Goal: Find specific fact: Find specific fact

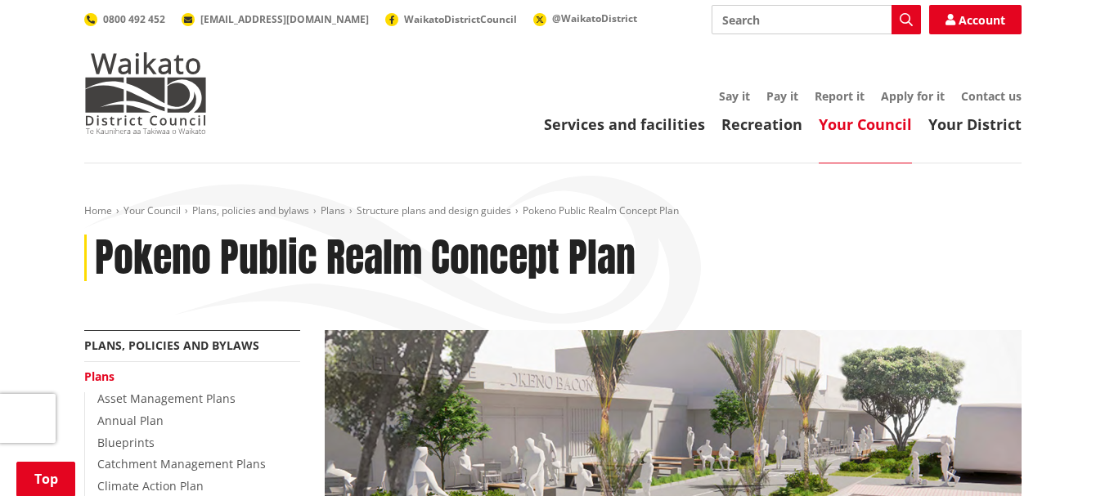
scroll to position [692, 0]
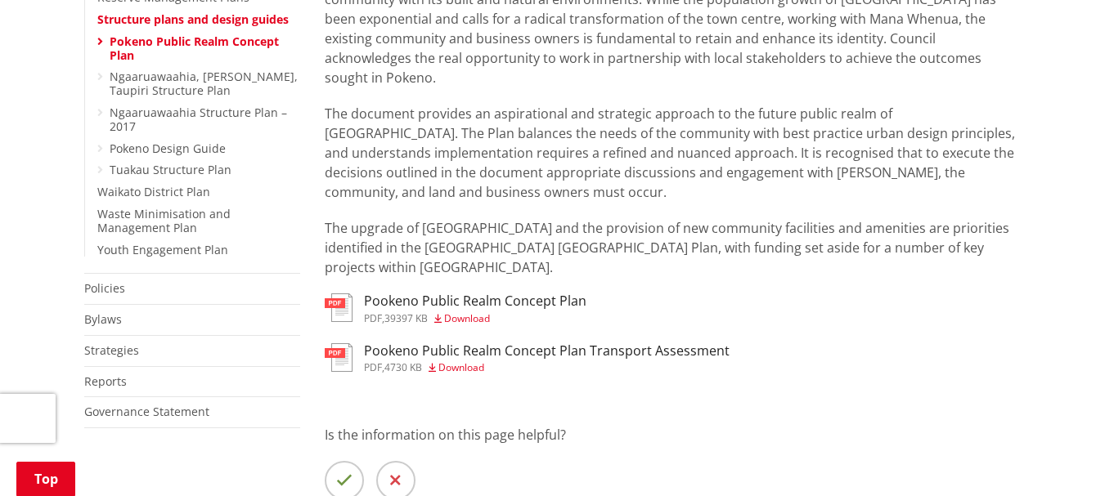
click at [472, 312] on span "Download" at bounding box center [467, 319] width 46 height 14
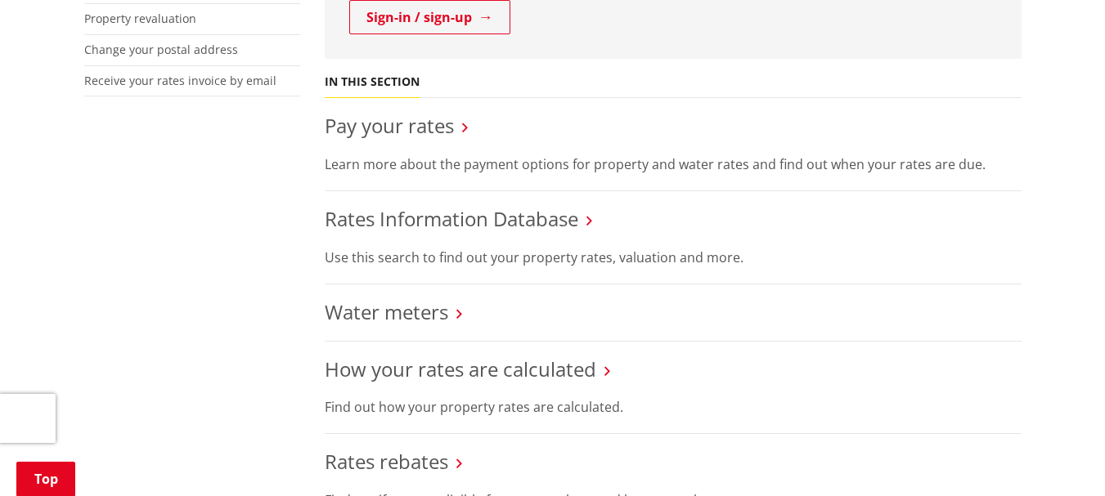
scroll to position [557, 0]
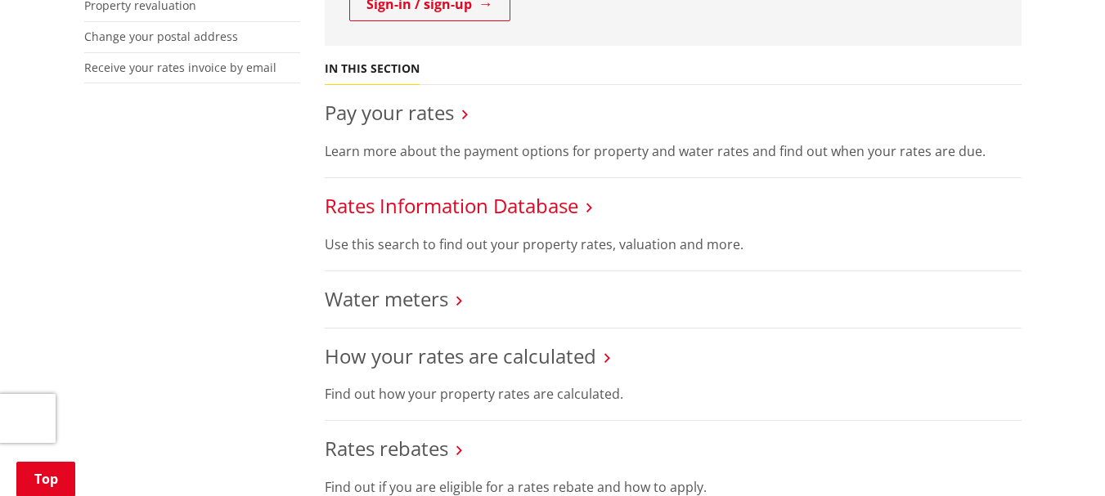
click at [562, 209] on link "Rates Information Database" at bounding box center [451, 205] width 253 height 27
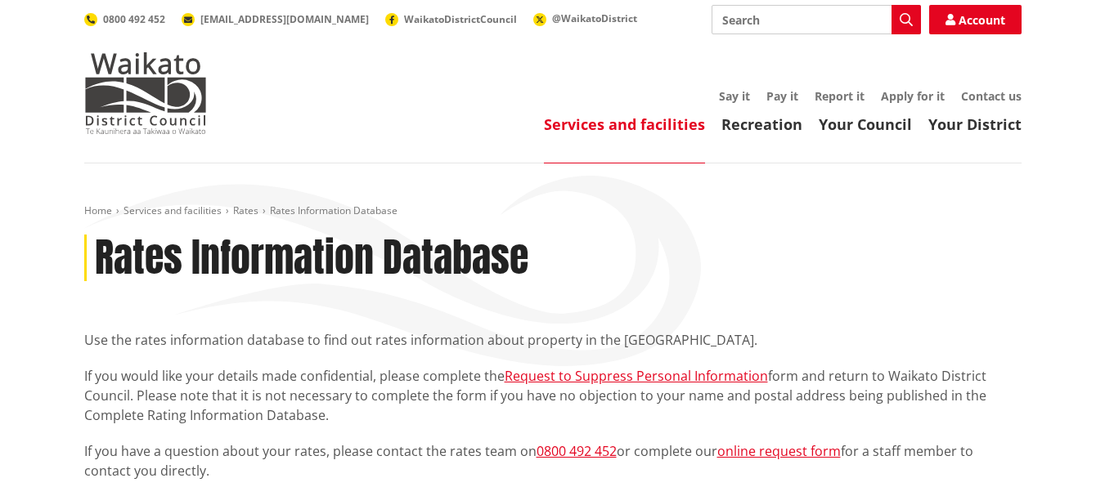
drag, startPoint x: 1080, startPoint y: 56, endPoint x: 669, endPoint y: 322, distance: 489.7
click at [669, 322] on div "Home Services and facilities Rates Rates Information Database Rates Information…" at bounding box center [553, 460] width 962 height 513
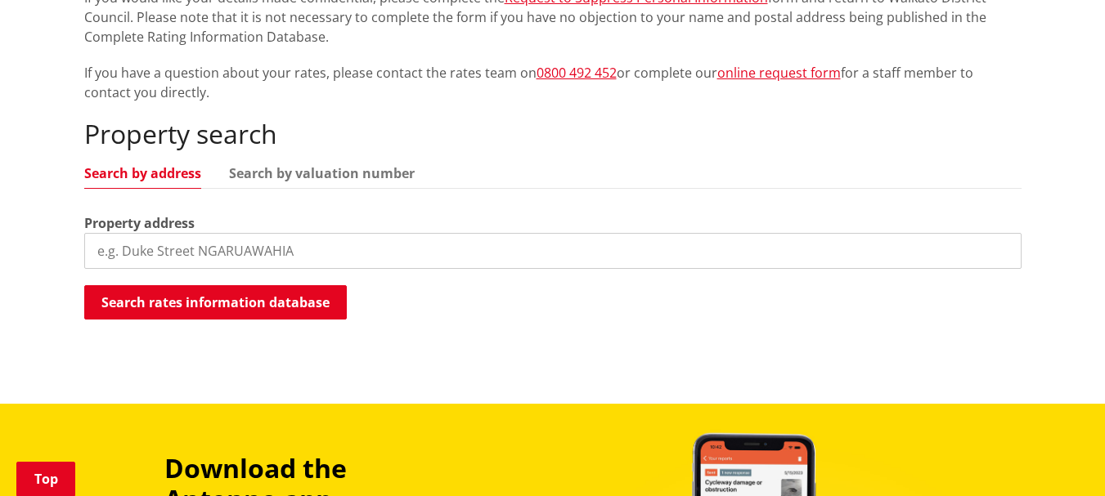
scroll to position [244, 0]
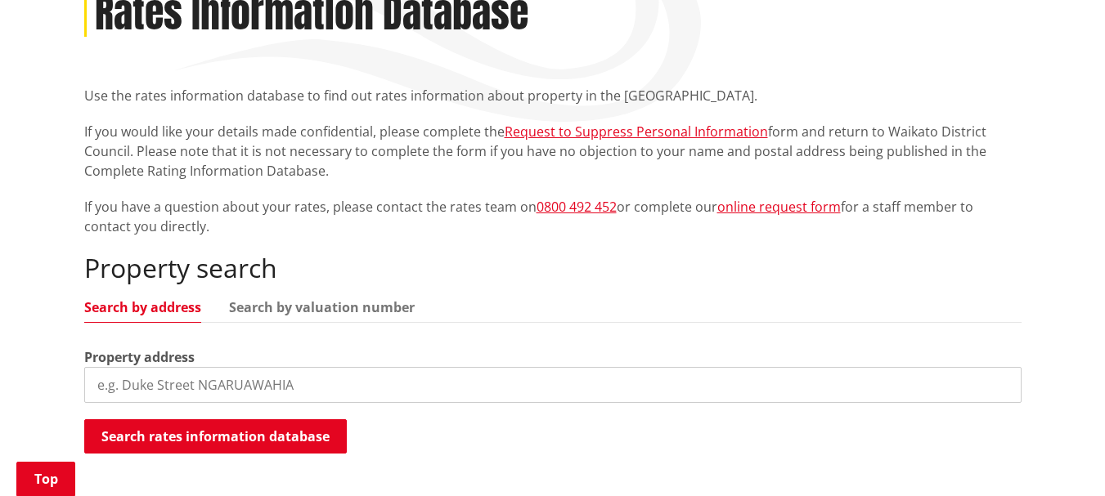
click at [294, 382] on input "search" at bounding box center [552, 385] width 937 height 36
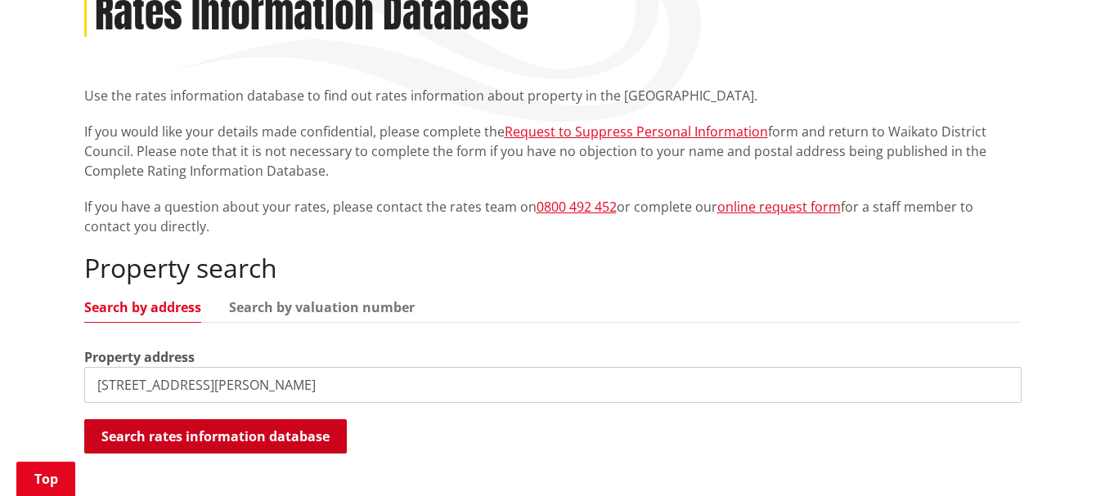
type input "1b mclean street"
click at [234, 435] on button "Search rates information database" at bounding box center [215, 436] width 262 height 34
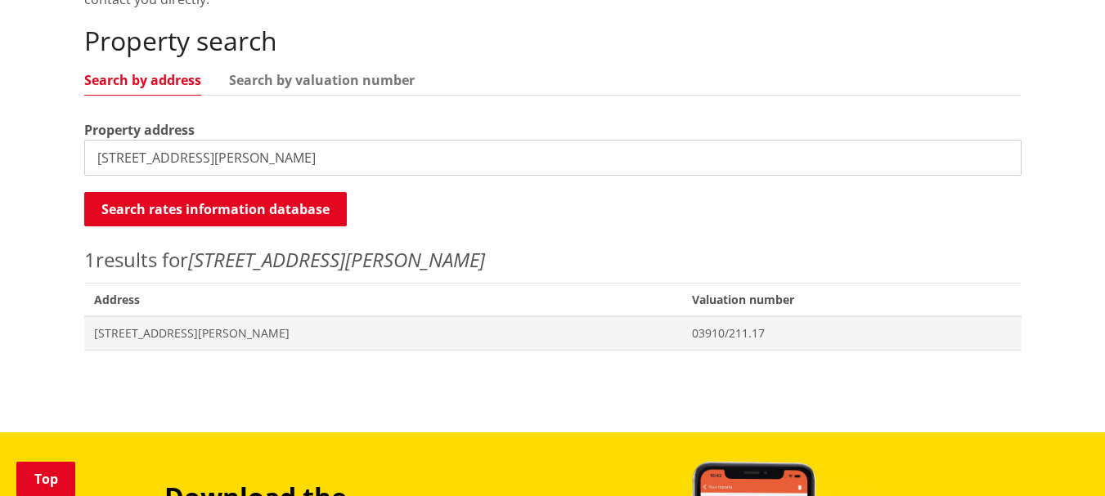
scroll to position [492, 0]
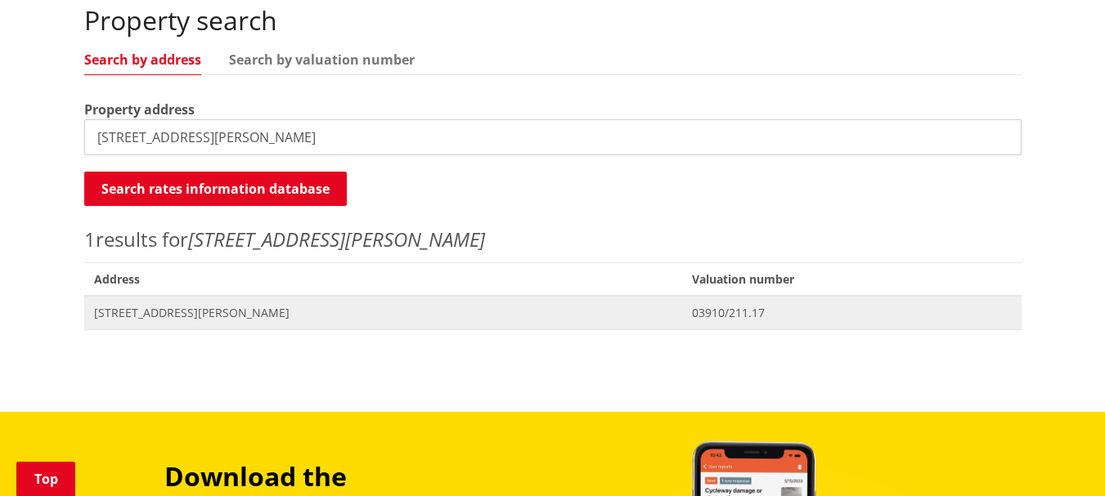
click at [151, 316] on span "1B McLean Street POKENO" at bounding box center [383, 313] width 579 height 16
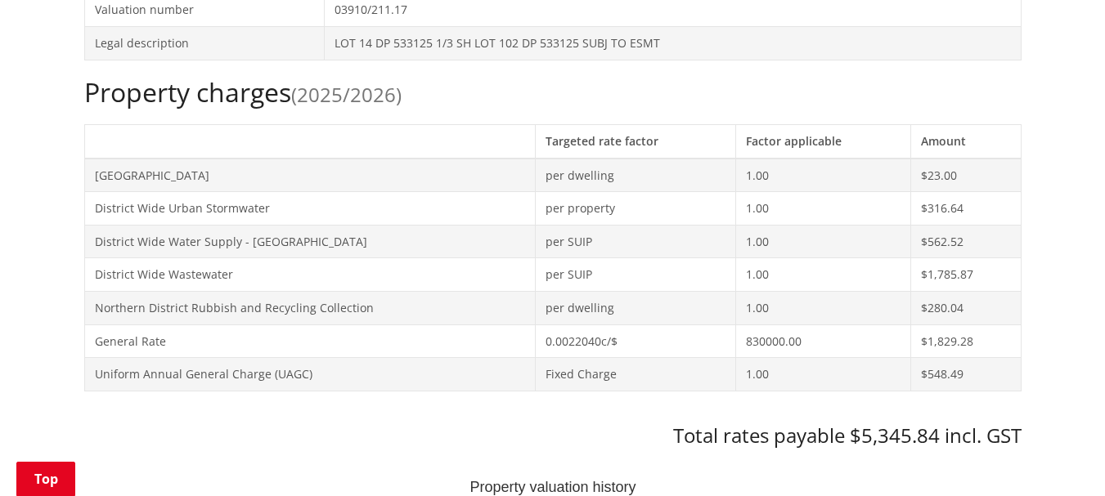
scroll to position [627, 0]
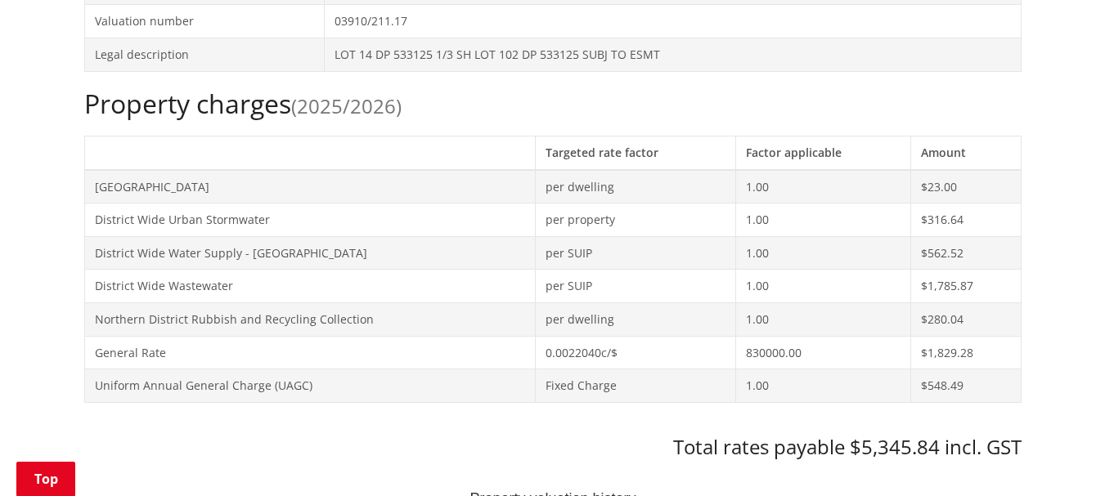
drag, startPoint x: 1115, startPoint y: 49, endPoint x: 1116, endPoint y: 142, distance: 93.2
drag, startPoint x: 940, startPoint y: 454, endPoint x: 859, endPoint y: 444, distance: 81.5
click at [859, 444] on h3 "Total rates payable $5,345.84 incl. GST" at bounding box center [552, 448] width 937 height 24
copy h3 "5,345.84"
